Goal: Transaction & Acquisition: Purchase product/service

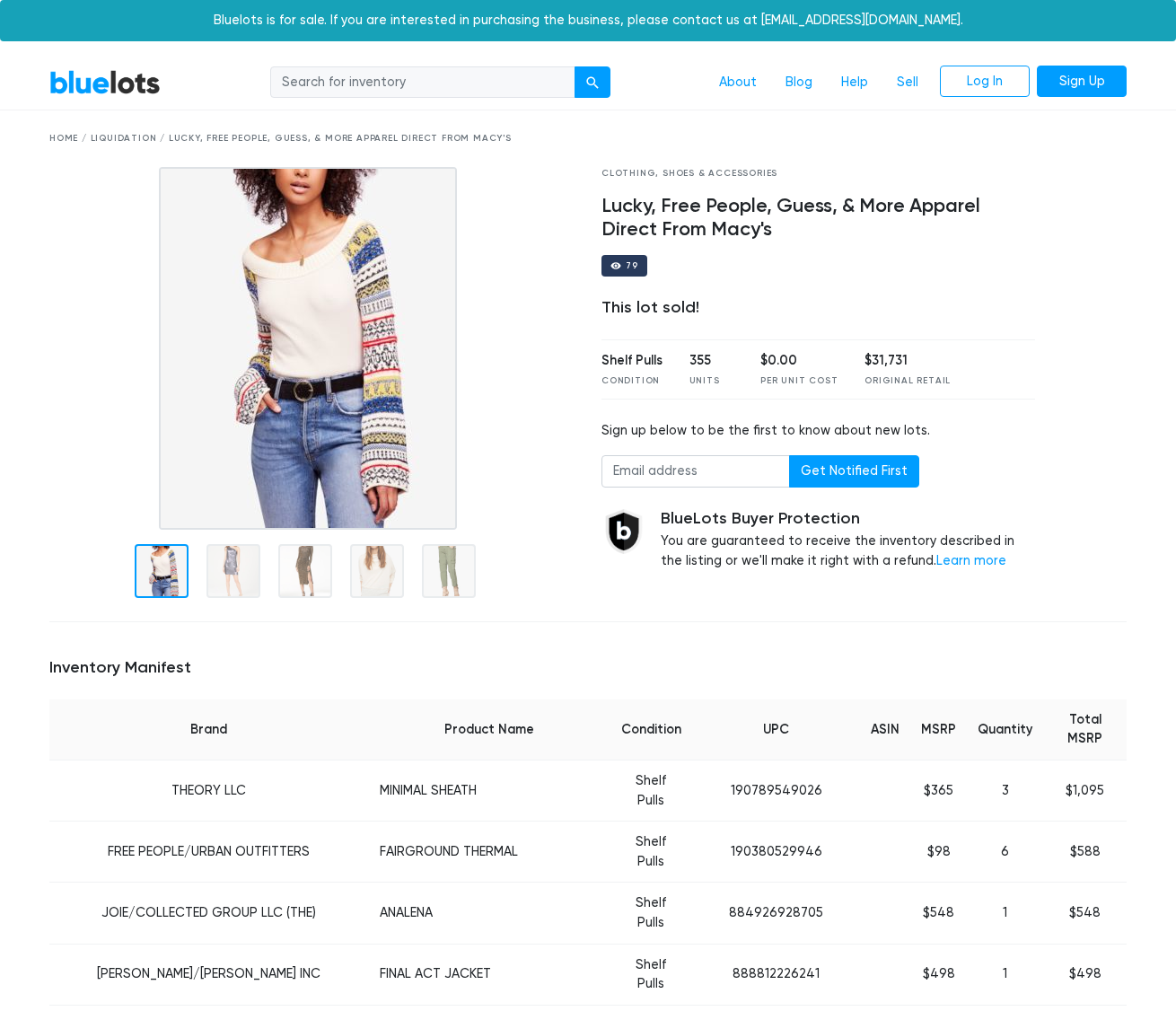
click at [118, 87] on link "BlueLots" at bounding box center [105, 82] width 111 height 26
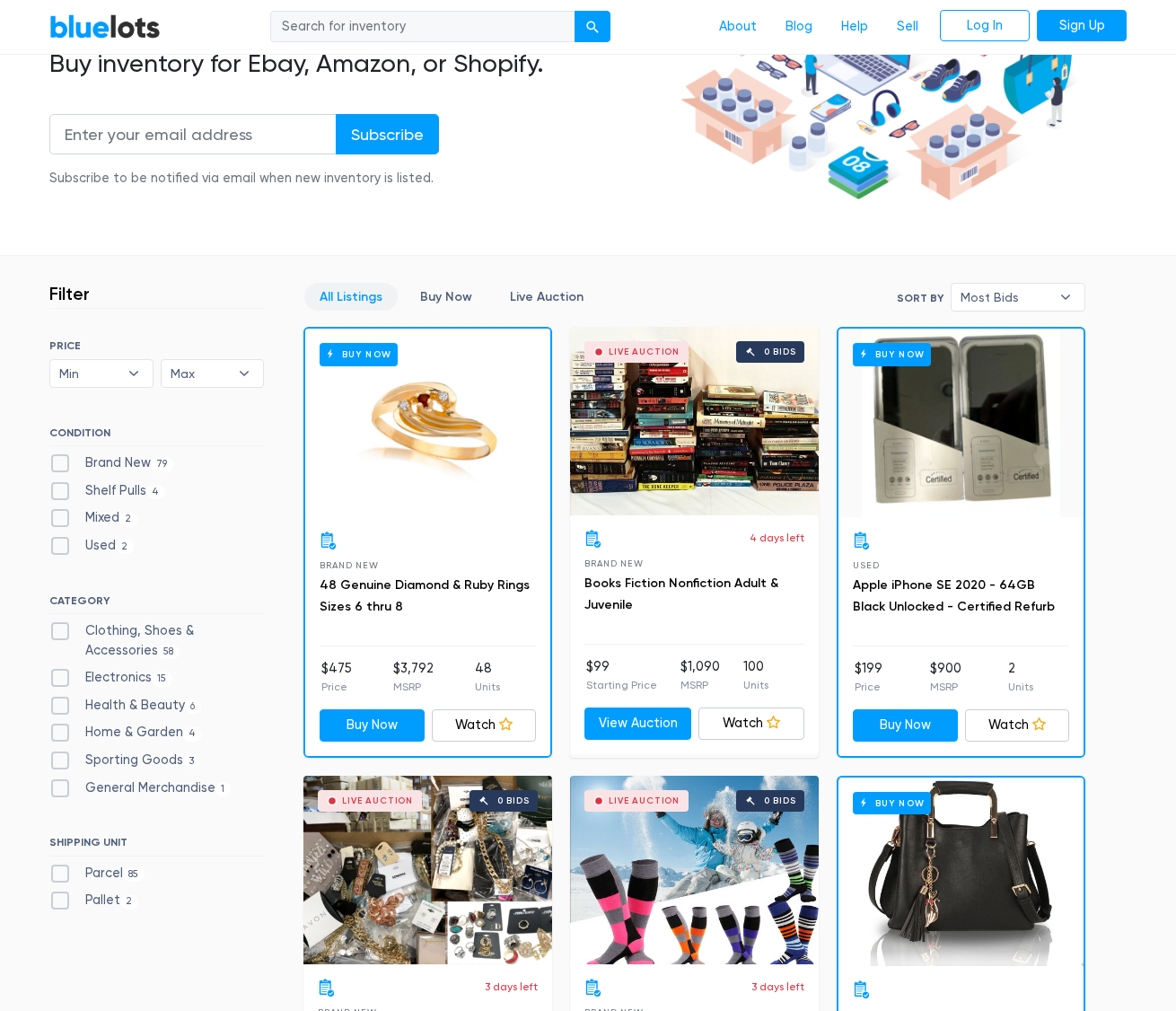
scroll to position [449, 0]
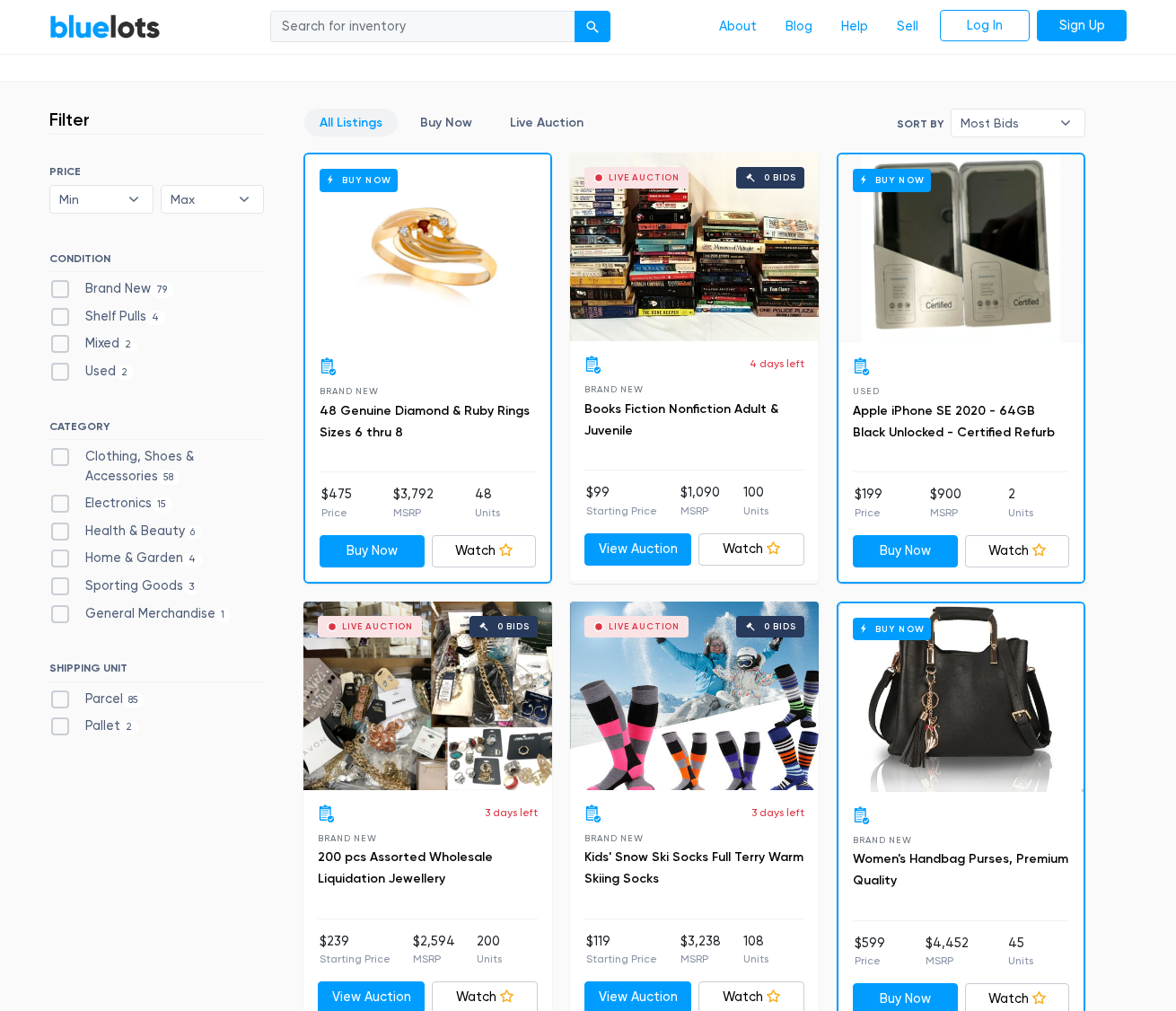
click at [56, 459] on label "Clothing, Shoes & Accessories 58" at bounding box center [156, 466] width 214 height 38
click at [56, 459] on Accessories"] "Clothing, Shoes & Accessories 58" at bounding box center [55, 453] width 12 height 12
checkbox Accessories"] "true"
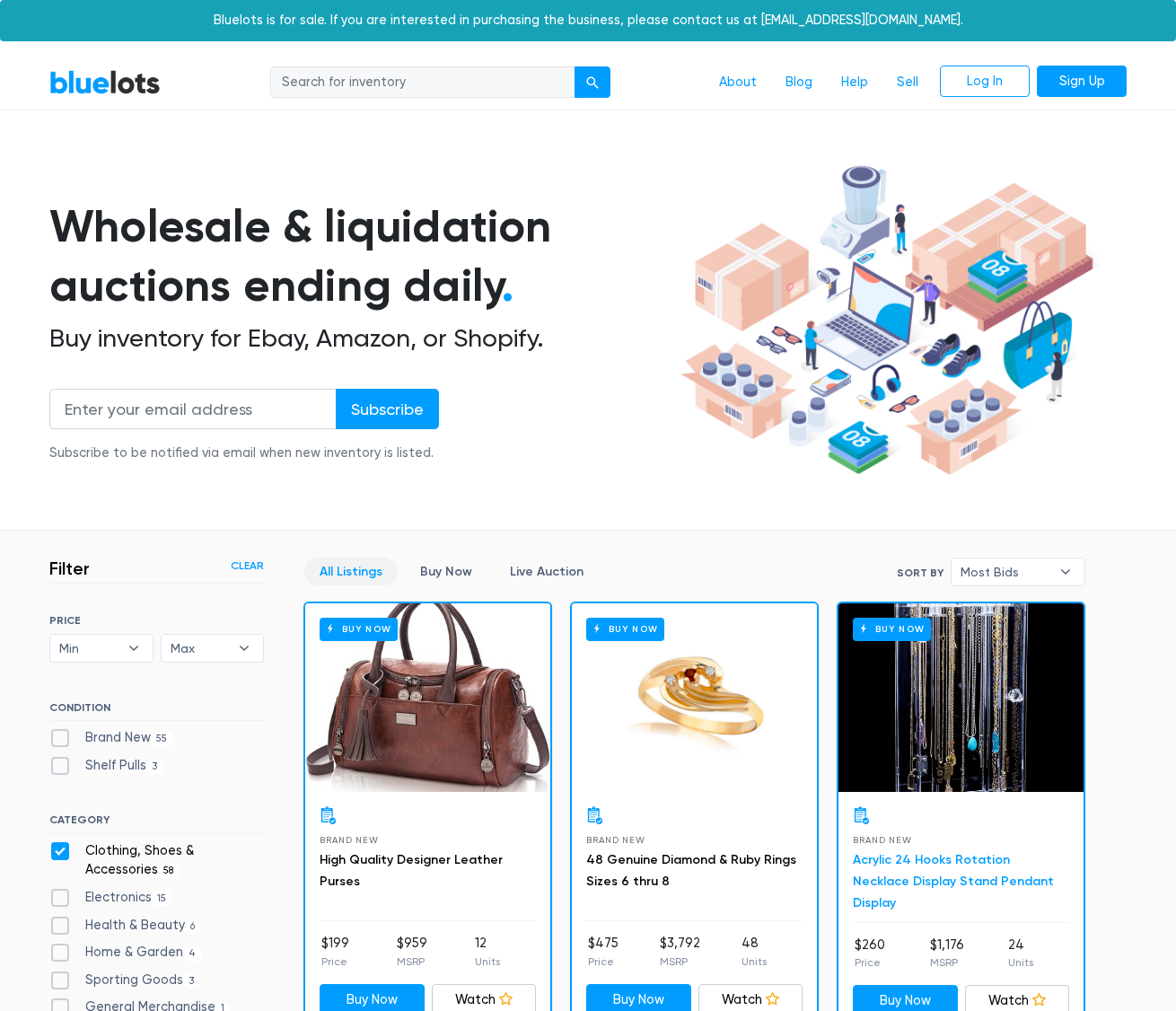
scroll to position [483, 0]
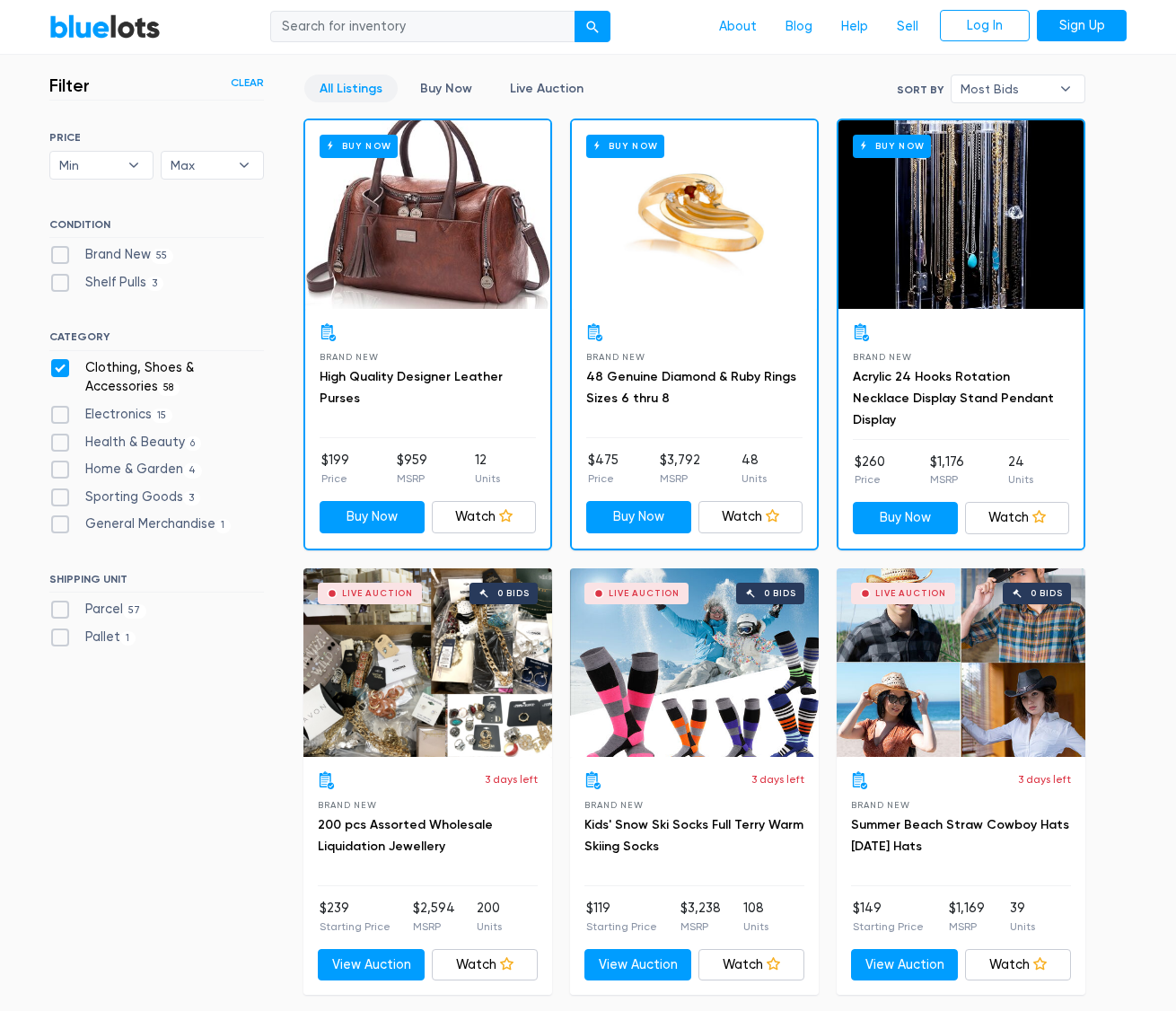
click at [446, 275] on div "Buy Now" at bounding box center [428, 214] width 245 height 188
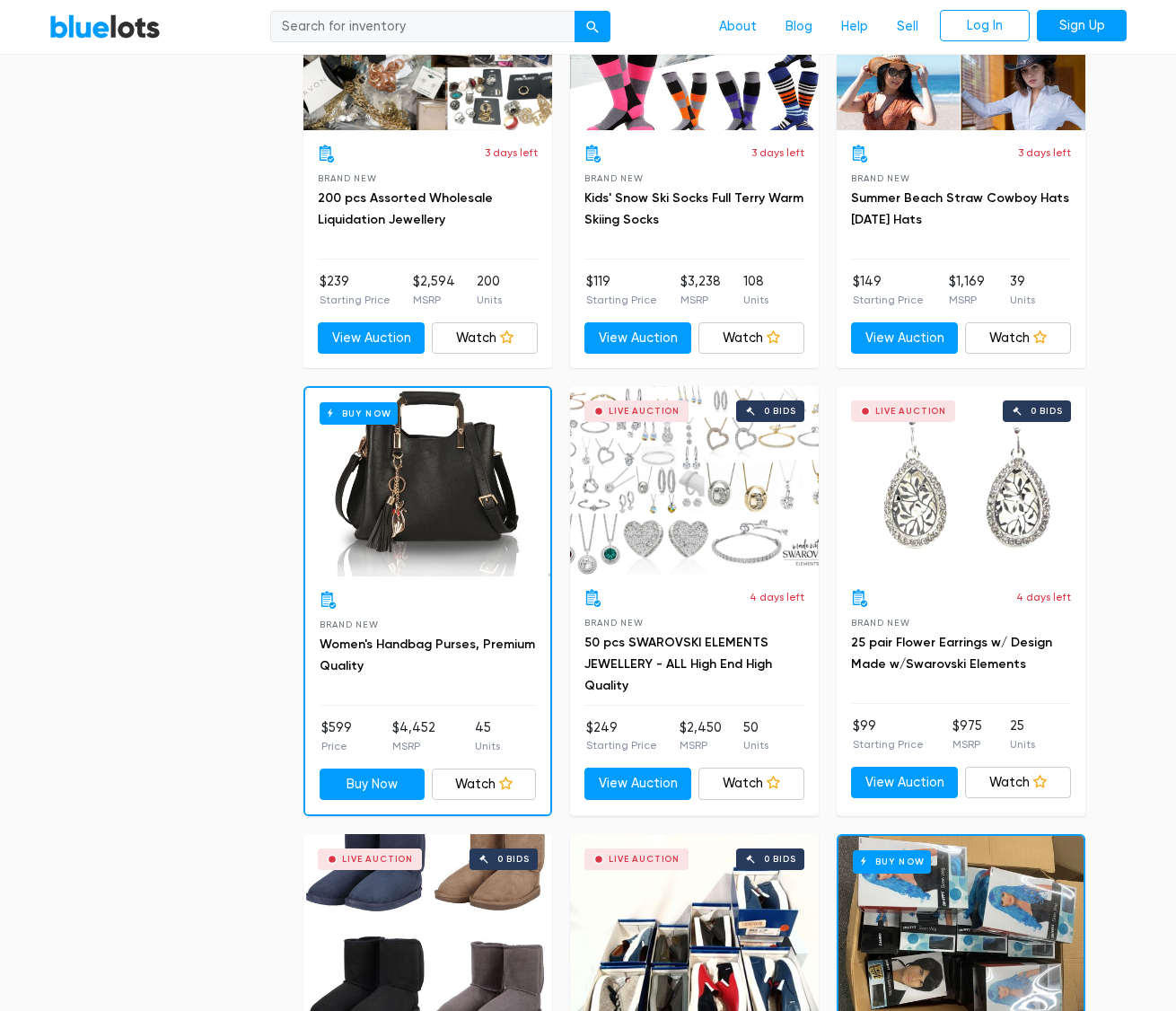
scroll to position [1112, 0]
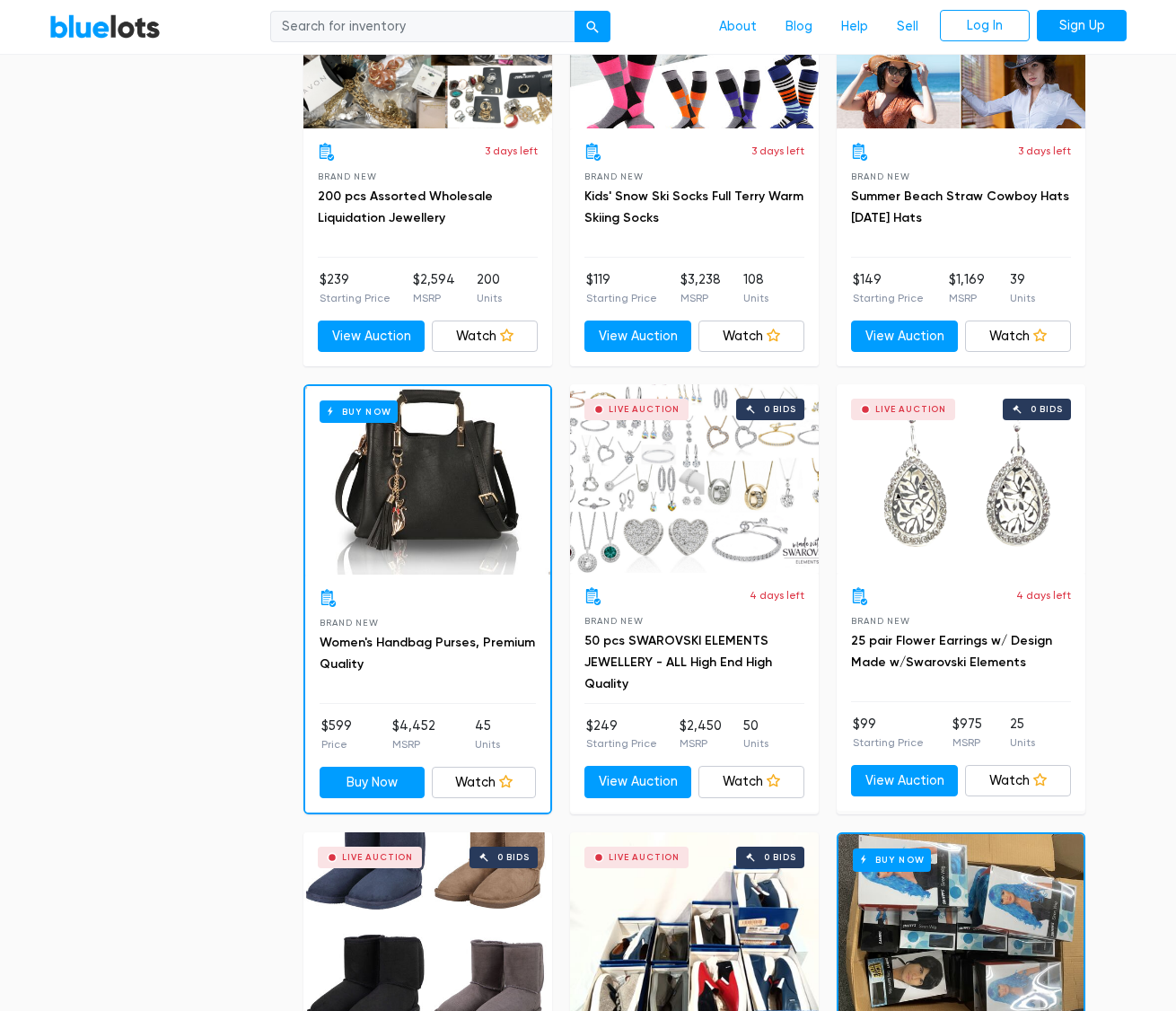
click at [450, 570] on div "Buy Now" at bounding box center [428, 480] width 245 height 188
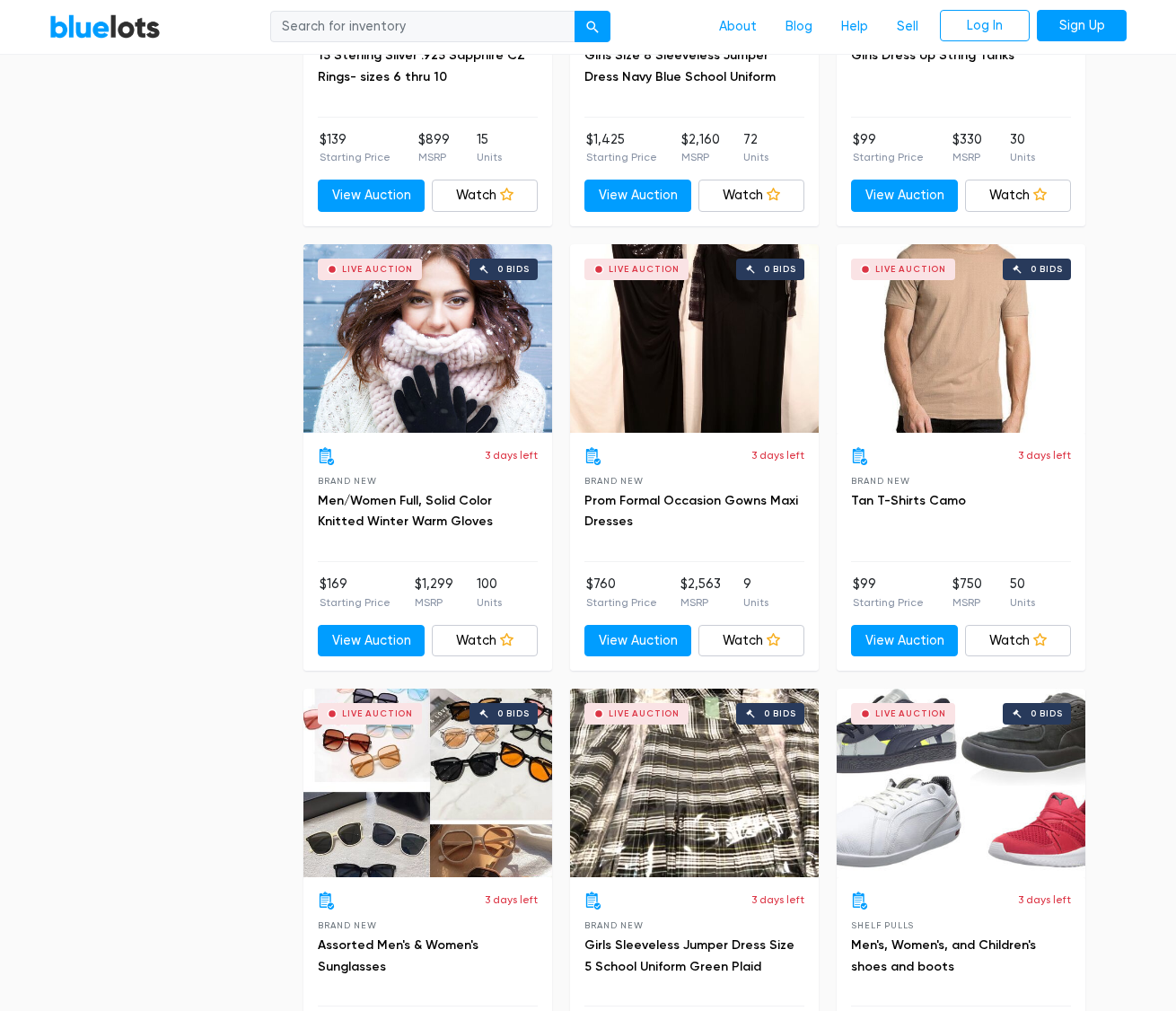
scroll to position [5153, 0]
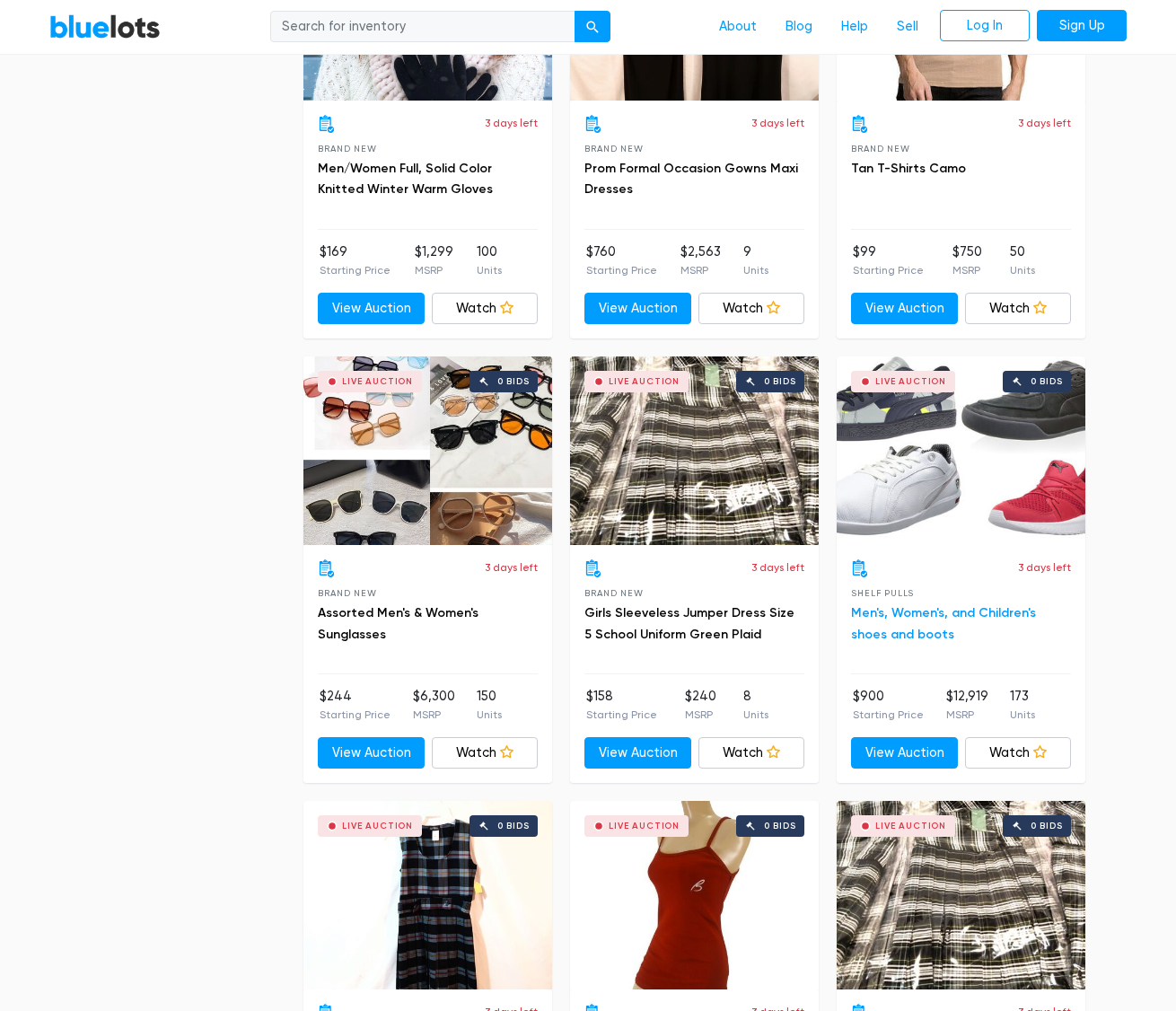
click at [940, 609] on link "Men's, Women's, and Children's shoes and boots" at bounding box center [942, 624] width 184 height 37
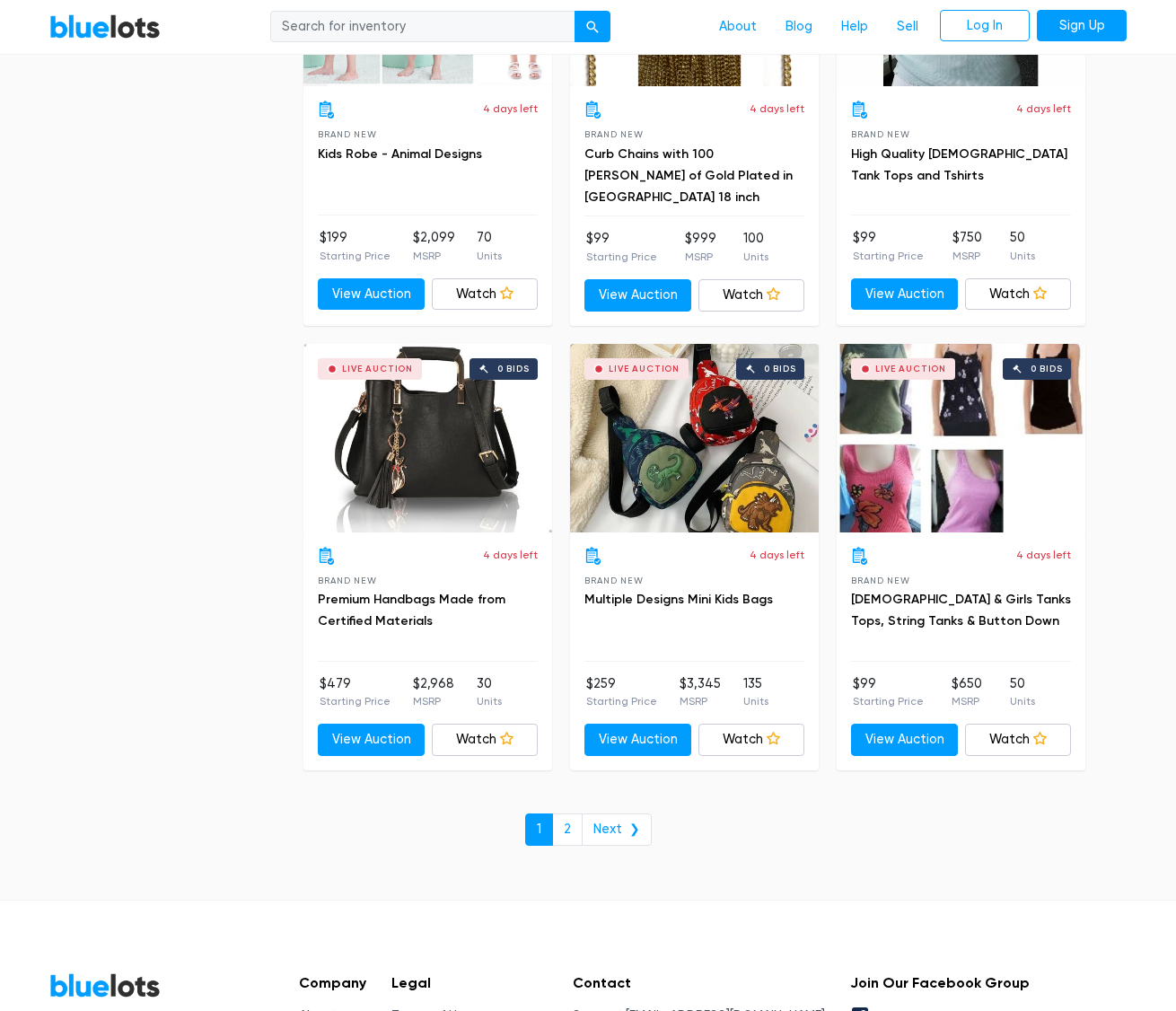
scroll to position [7571, 0]
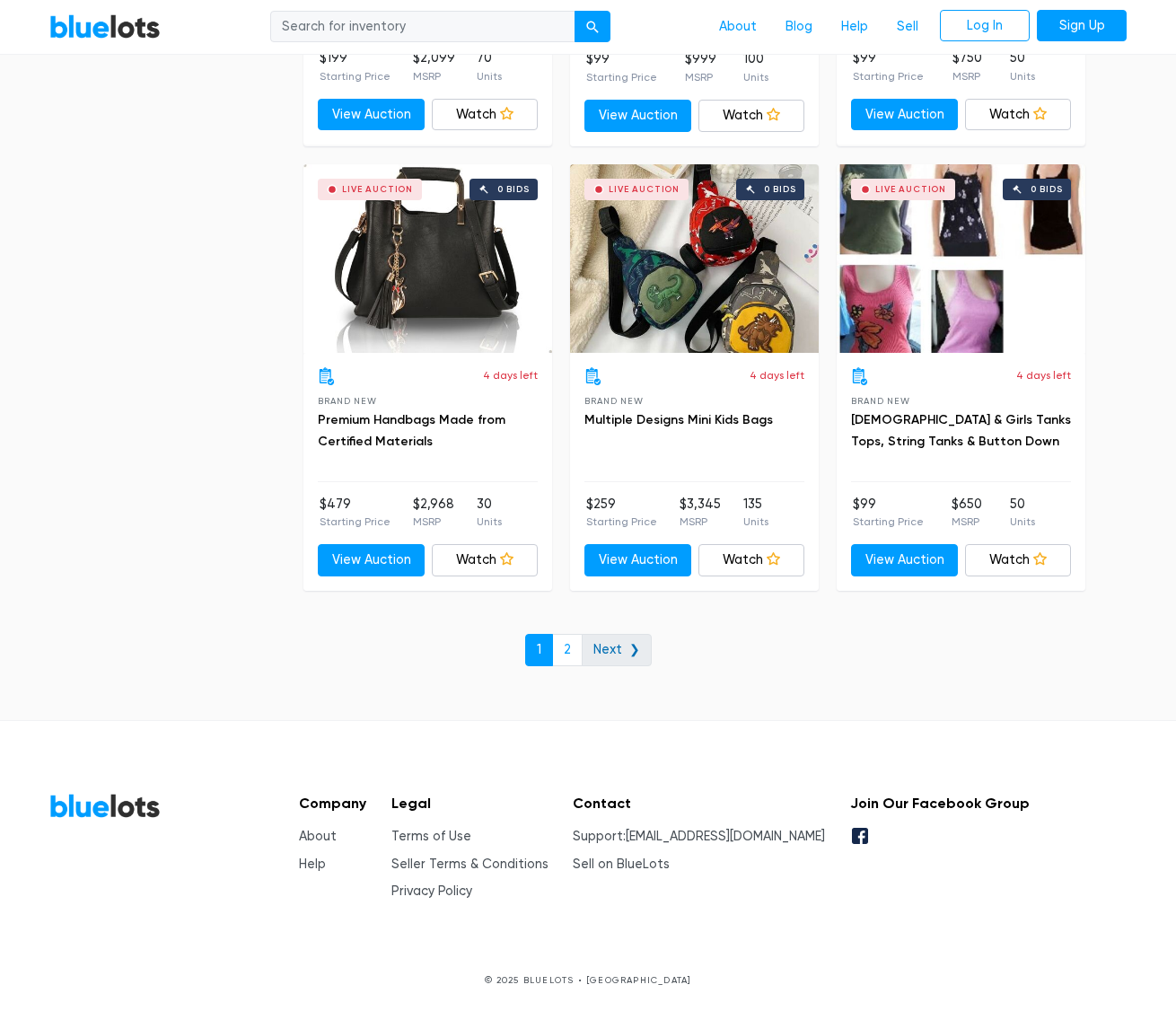
click at [633, 646] on link "Next ❯" at bounding box center [616, 650] width 70 height 33
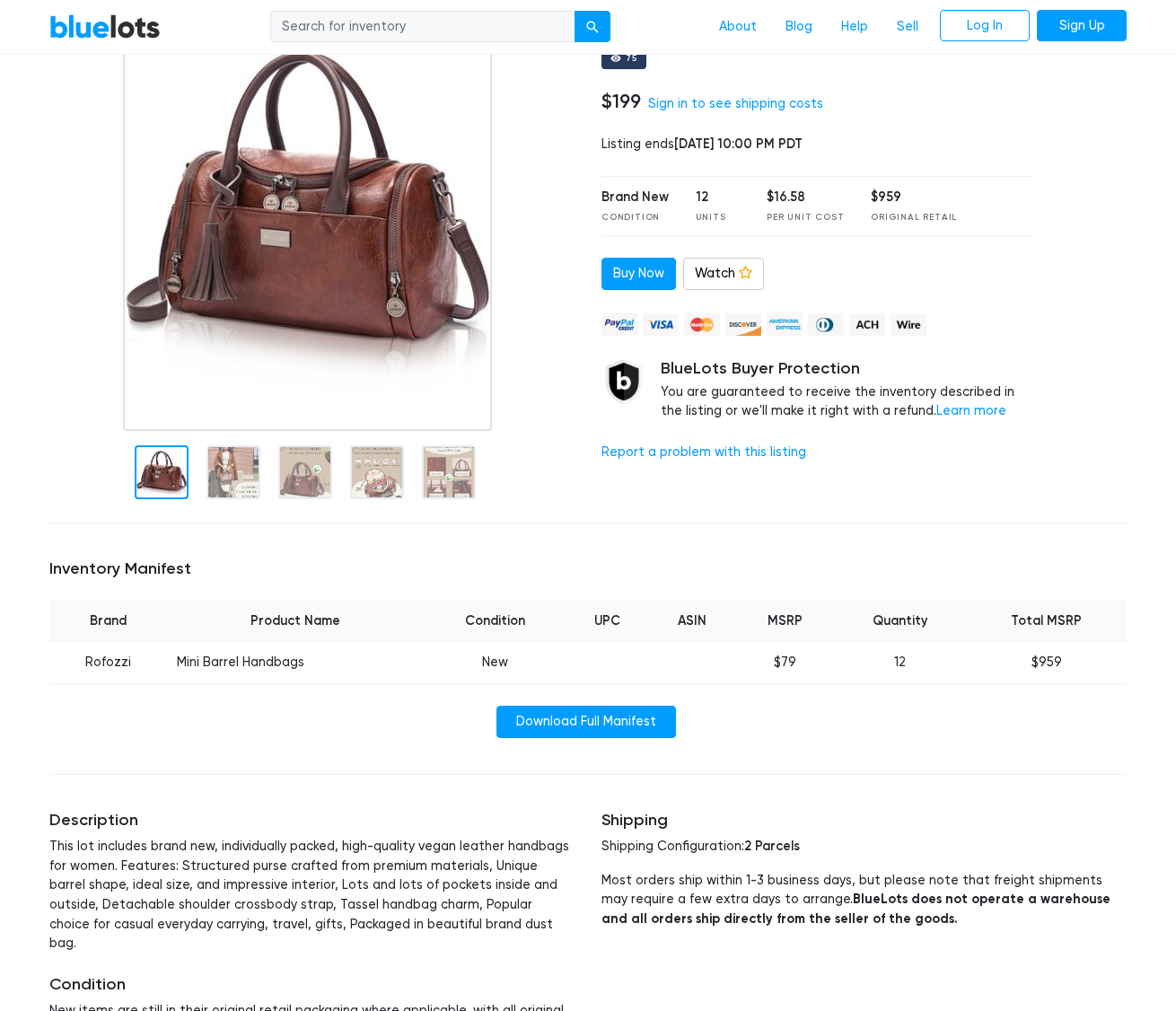
scroll to position [449, 0]
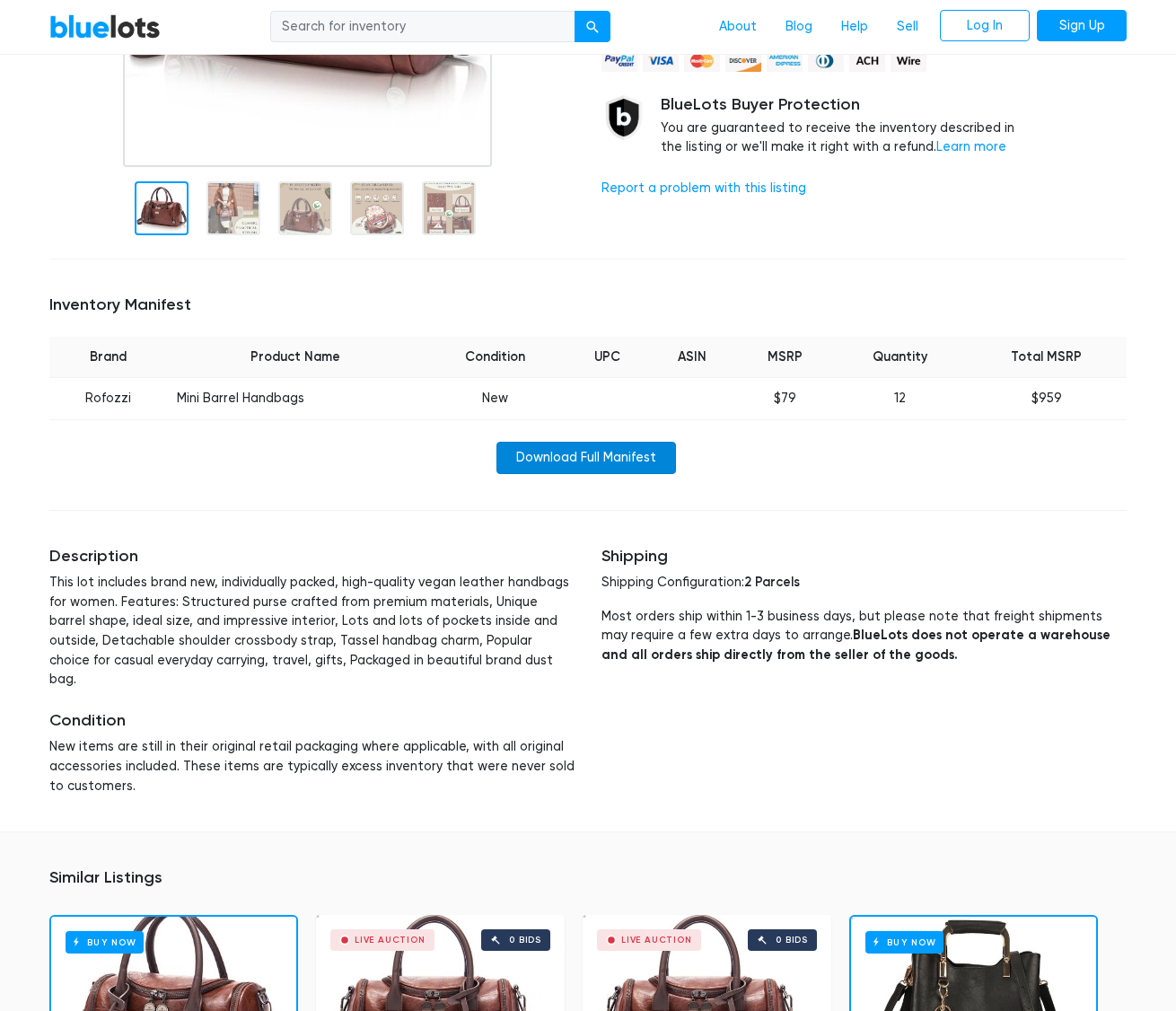
click at [648, 463] on link "Download Full Manifest" at bounding box center [586, 458] width 180 height 33
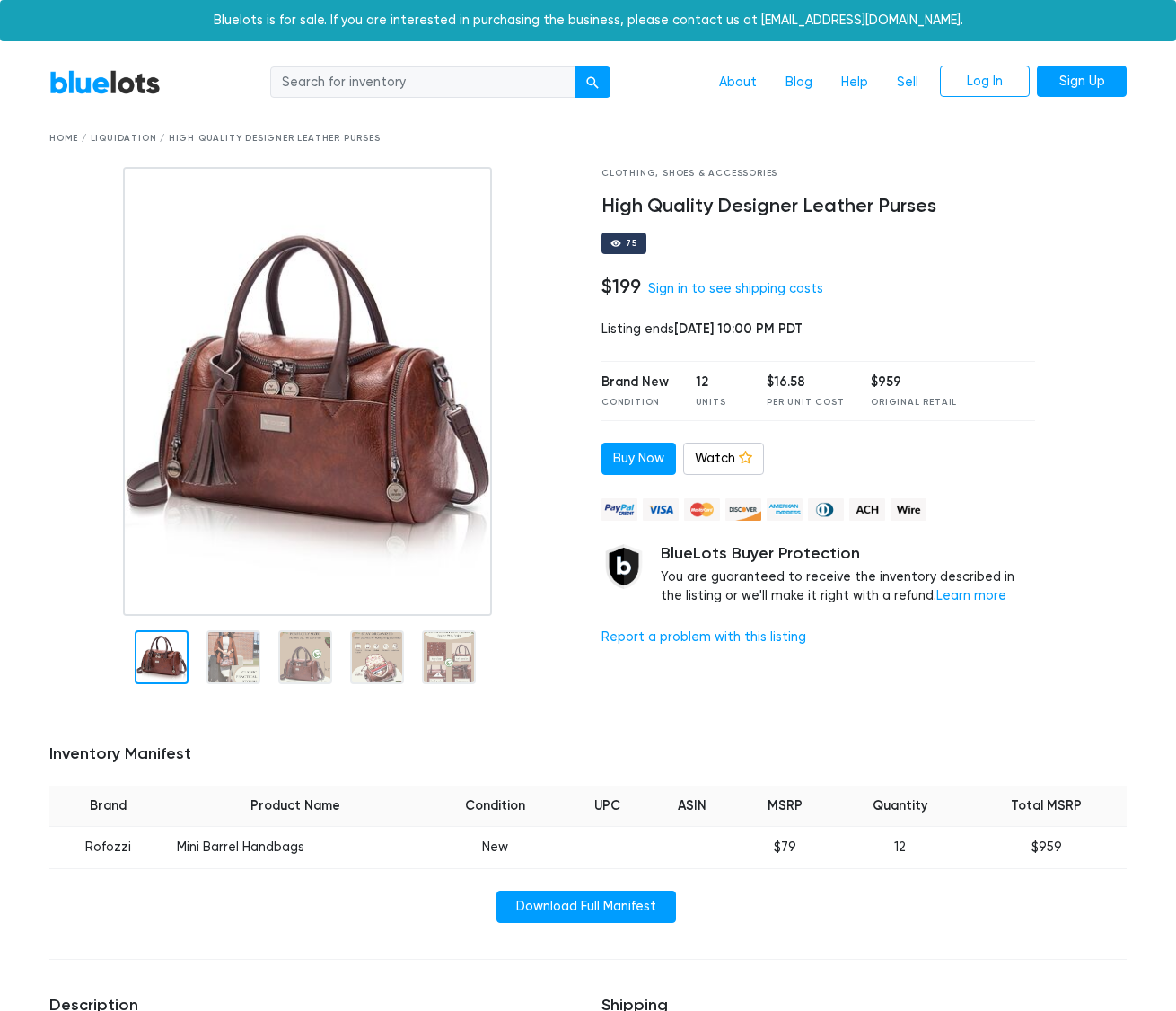
scroll to position [449, 0]
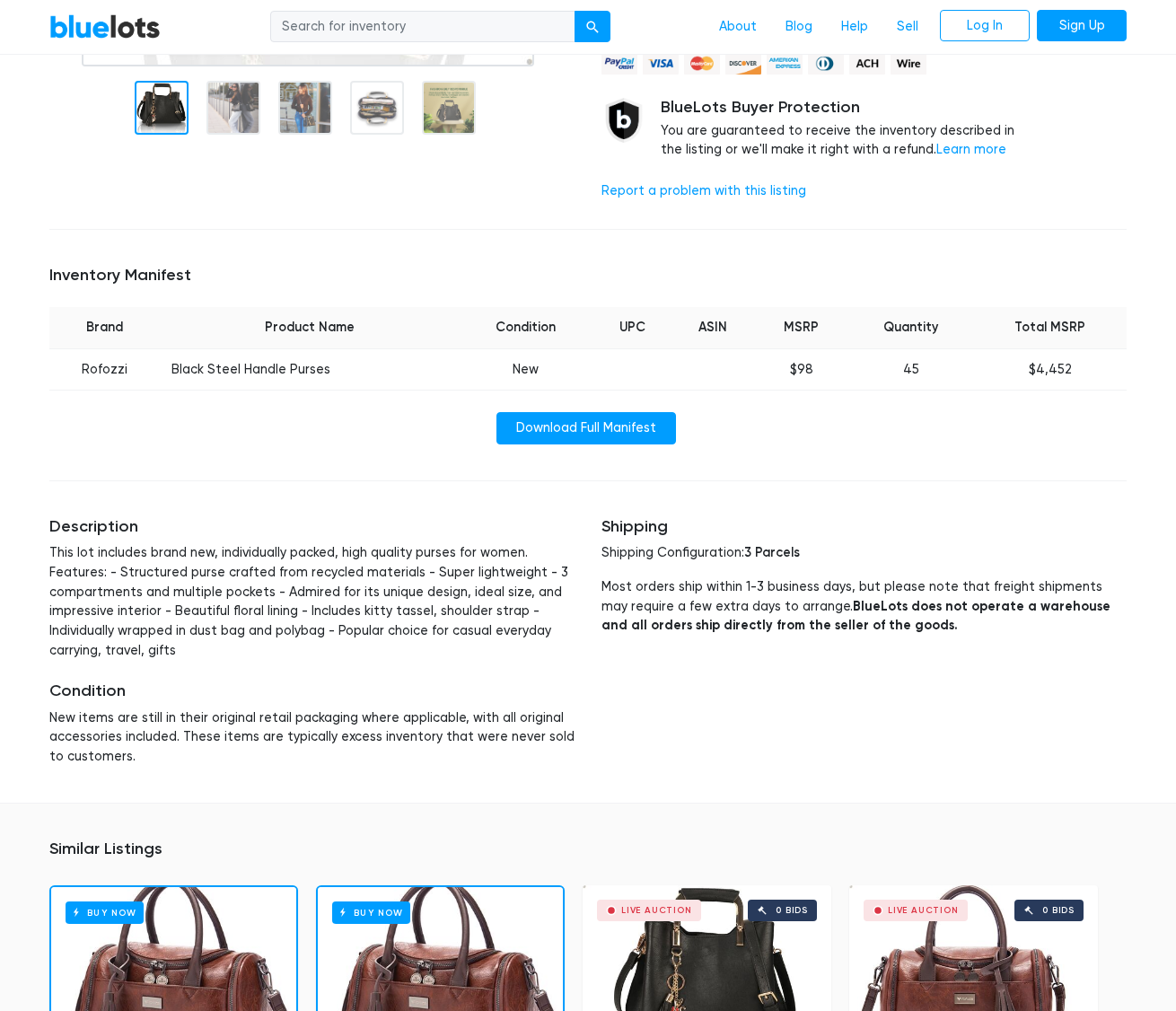
scroll to position [449, 0]
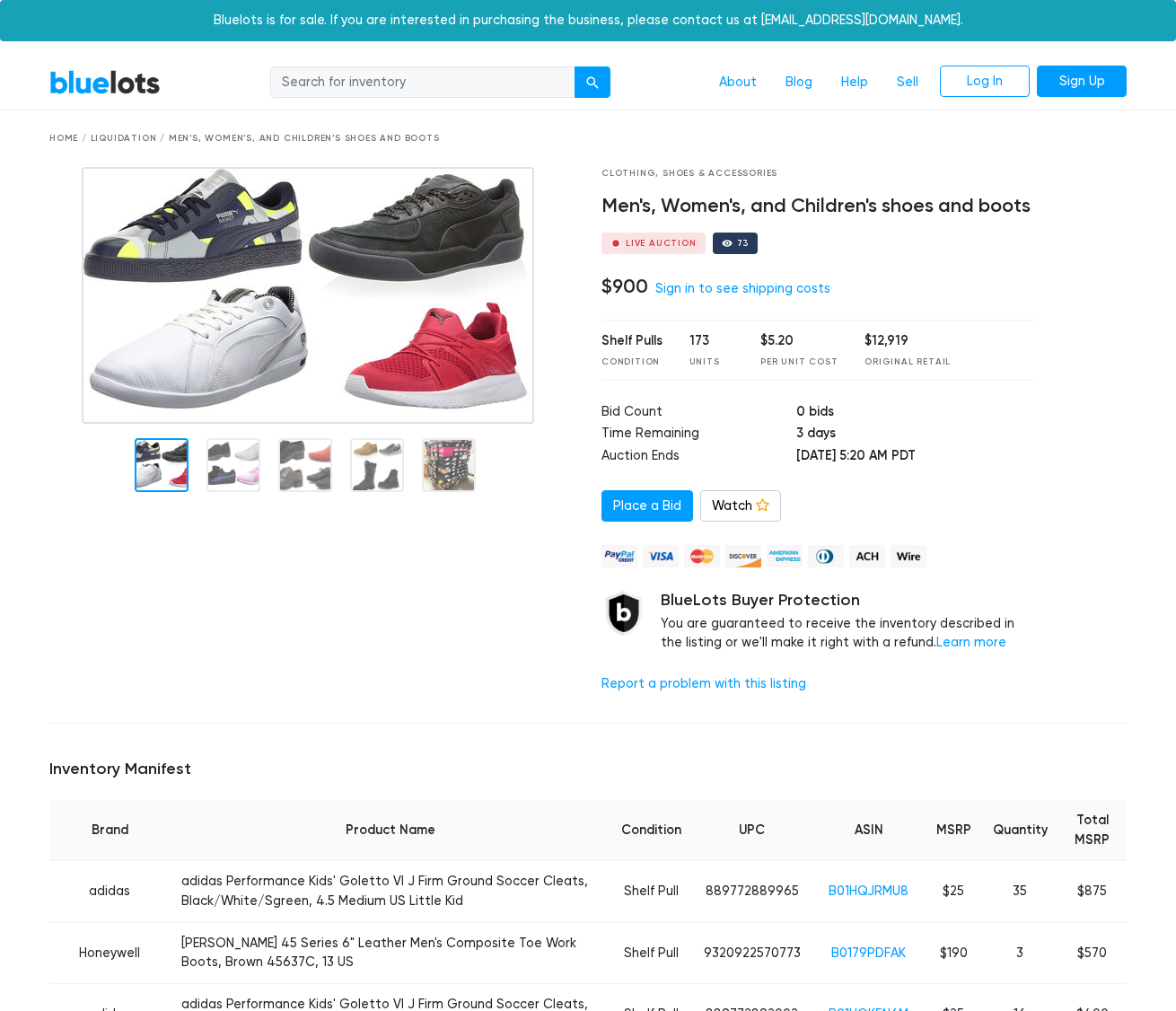
click at [1010, 475] on div "Clothing, Shoes & Accessories Men's, Women's, and Children's shoes and boots Li…" at bounding box center [818, 438] width 461 height 542
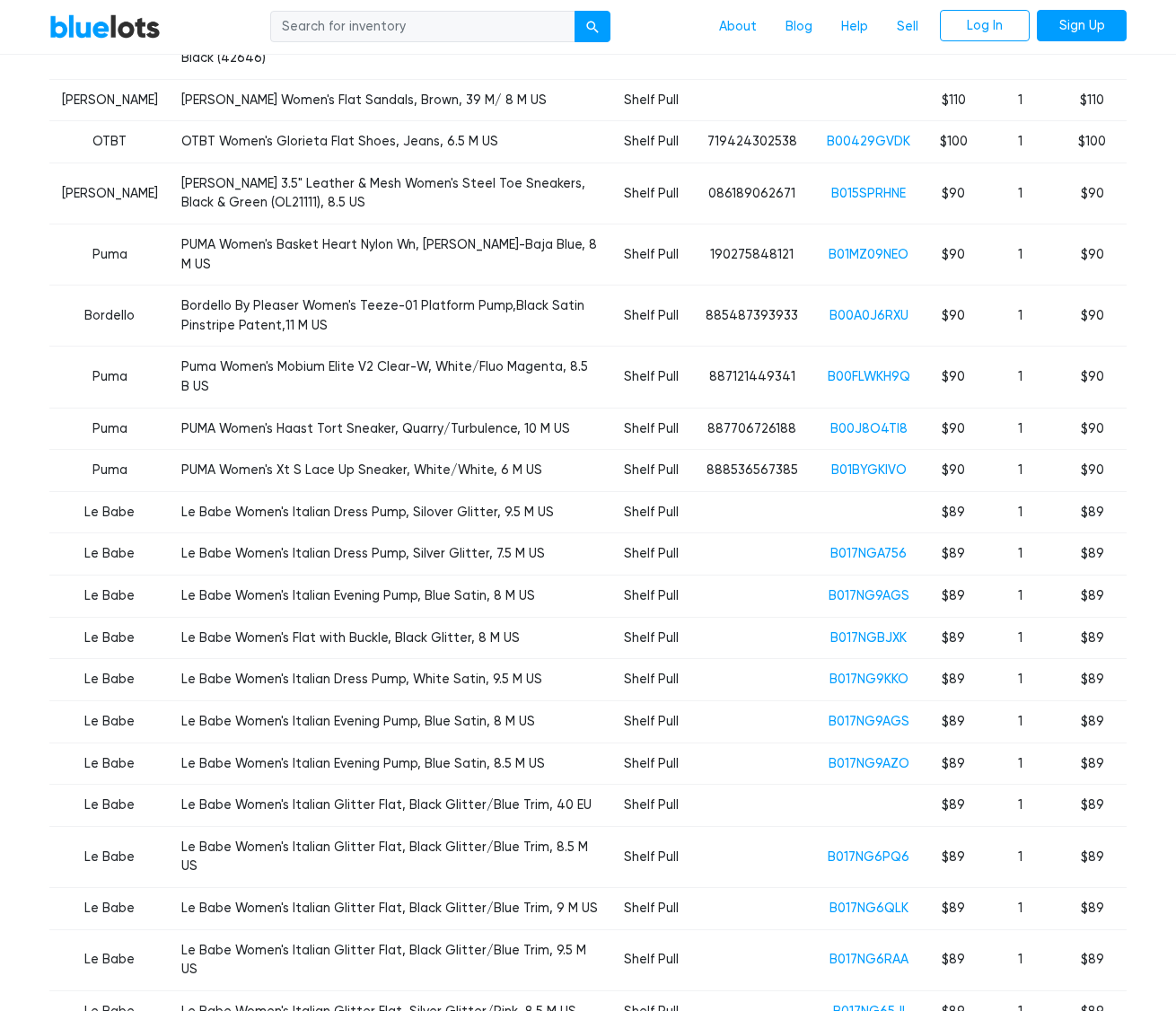
scroll to position [3323, 0]
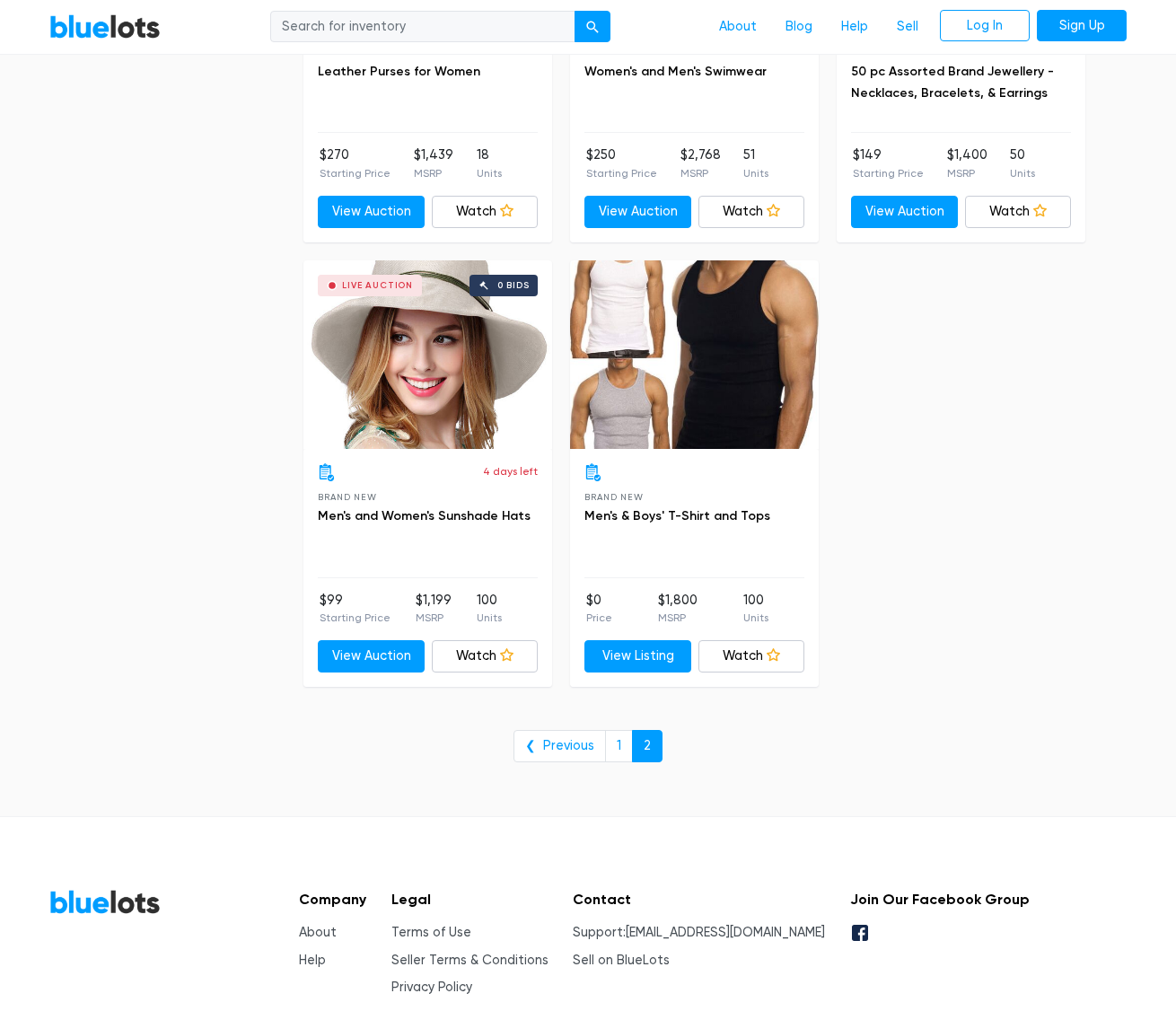
scroll to position [2250, 0]
